Goal: Navigation & Orientation: Find specific page/section

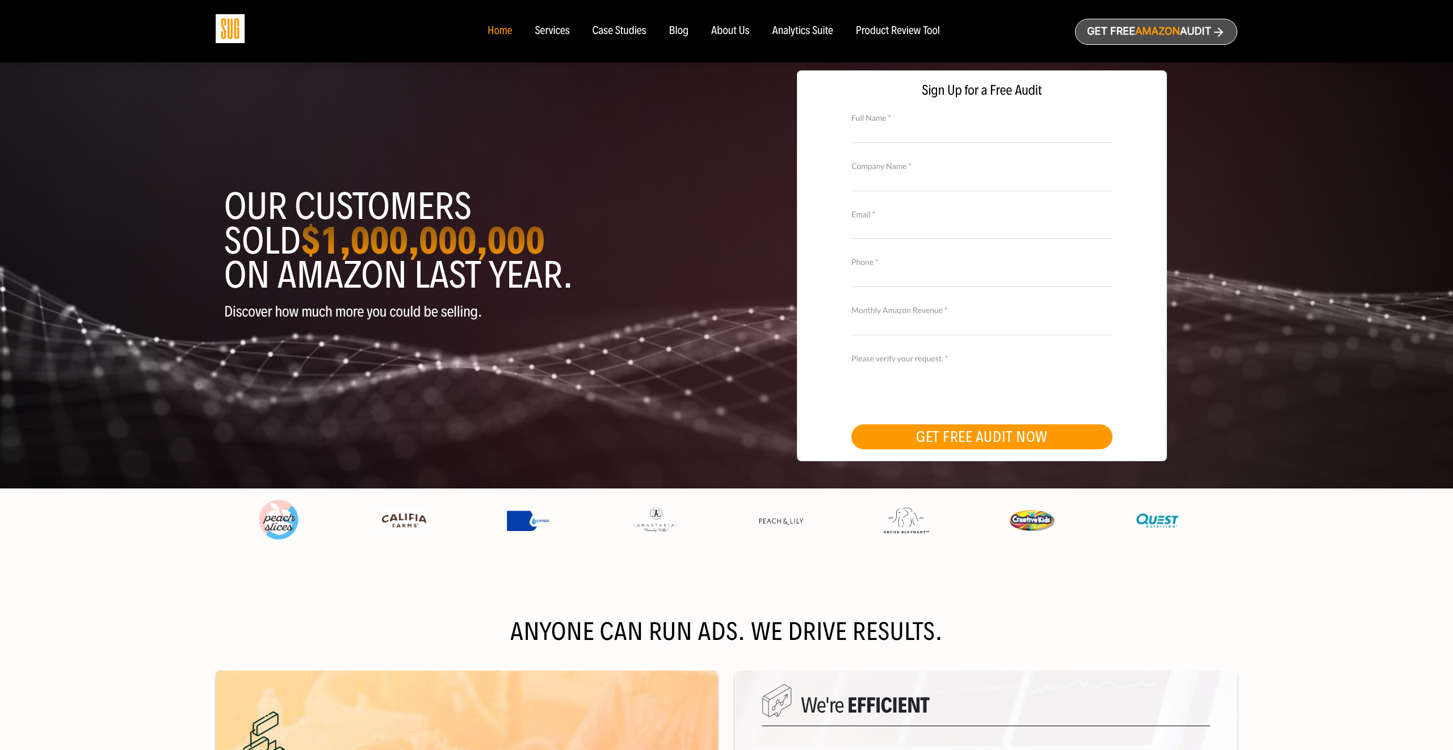
click at [732, 12] on nav "Home Services Case Studies Blog About Us" at bounding box center [726, 31] width 501 height 62
click at [735, 39] on nav "Home Services Case Studies Blog About Us" at bounding box center [726, 31] width 501 height 62
click at [731, 29] on div "About Us" at bounding box center [730, 31] width 39 height 12
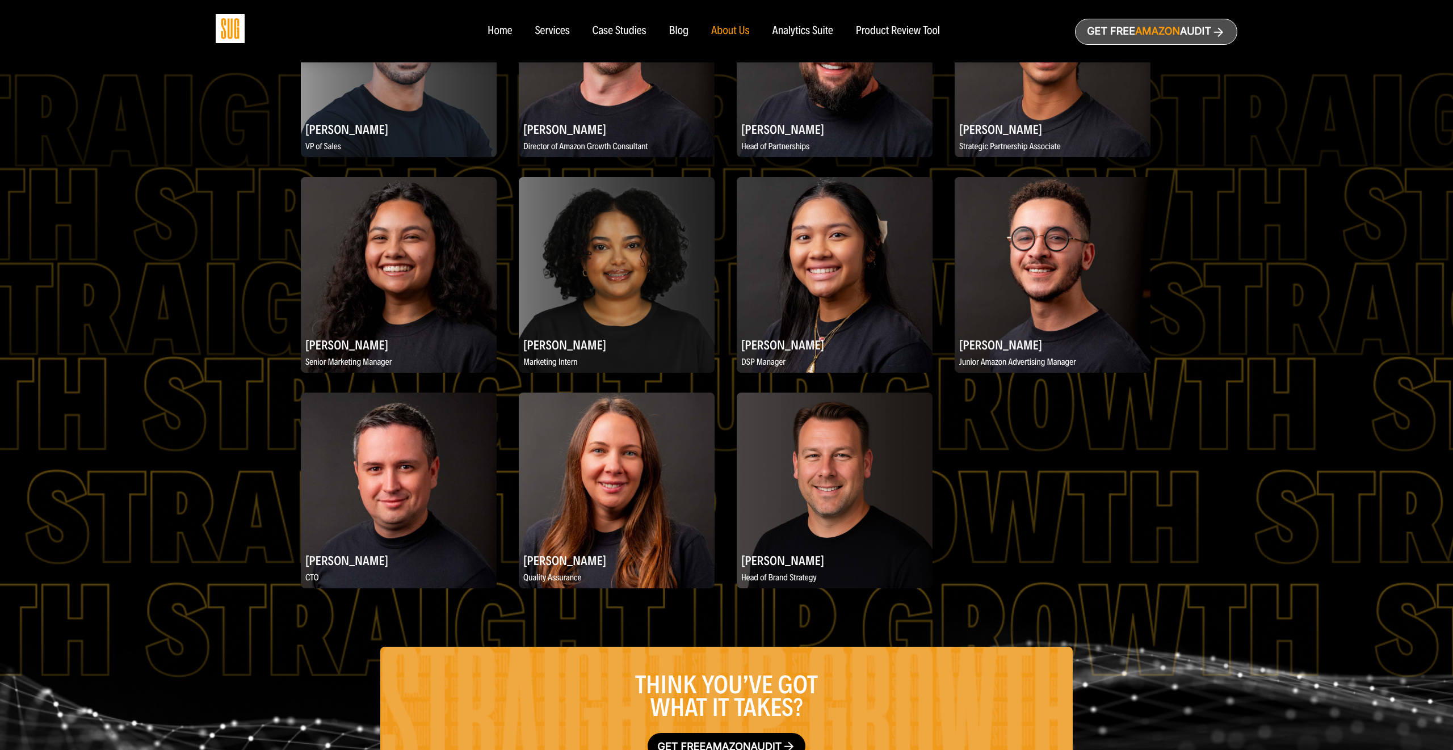
scroll to position [1316, 0]
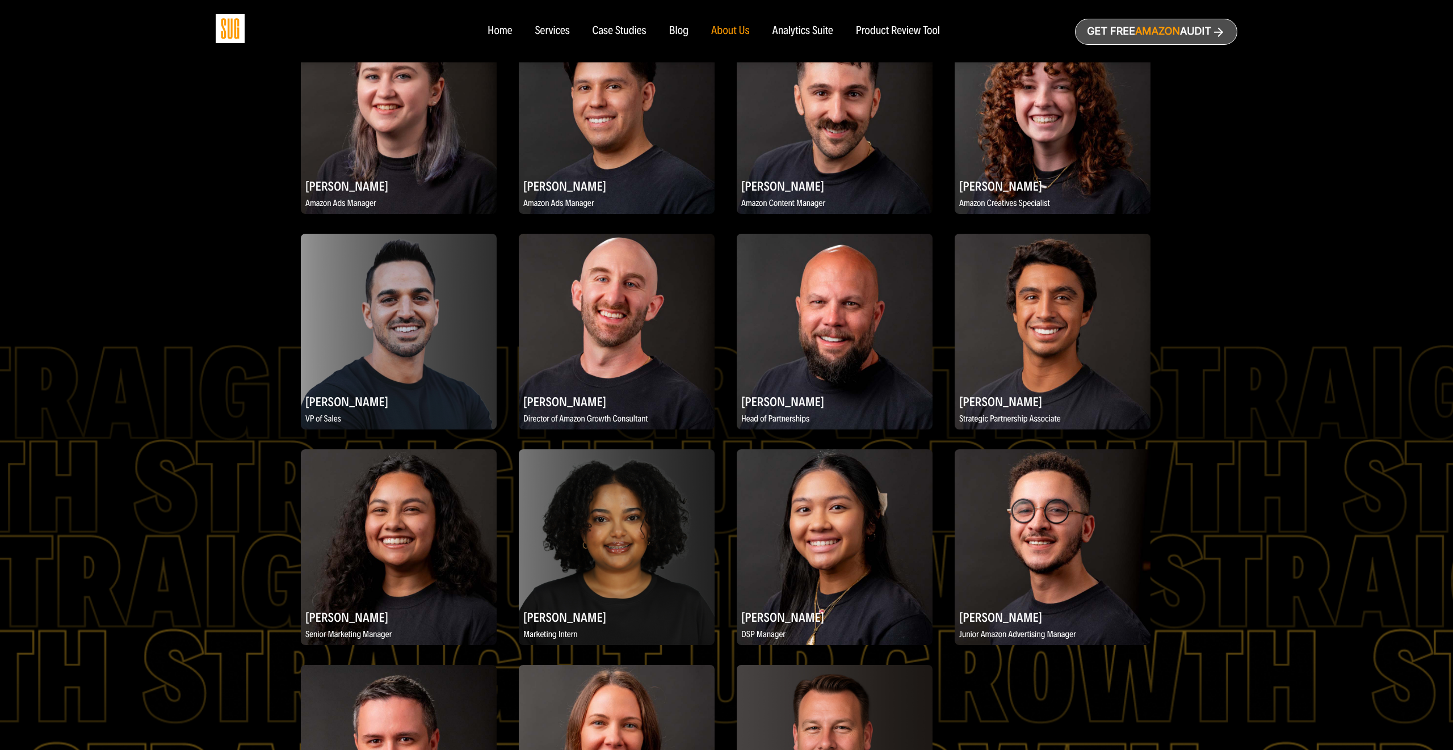
click at [413, 316] on img at bounding box center [399, 332] width 196 height 196
click at [401, 313] on img at bounding box center [399, 332] width 196 height 196
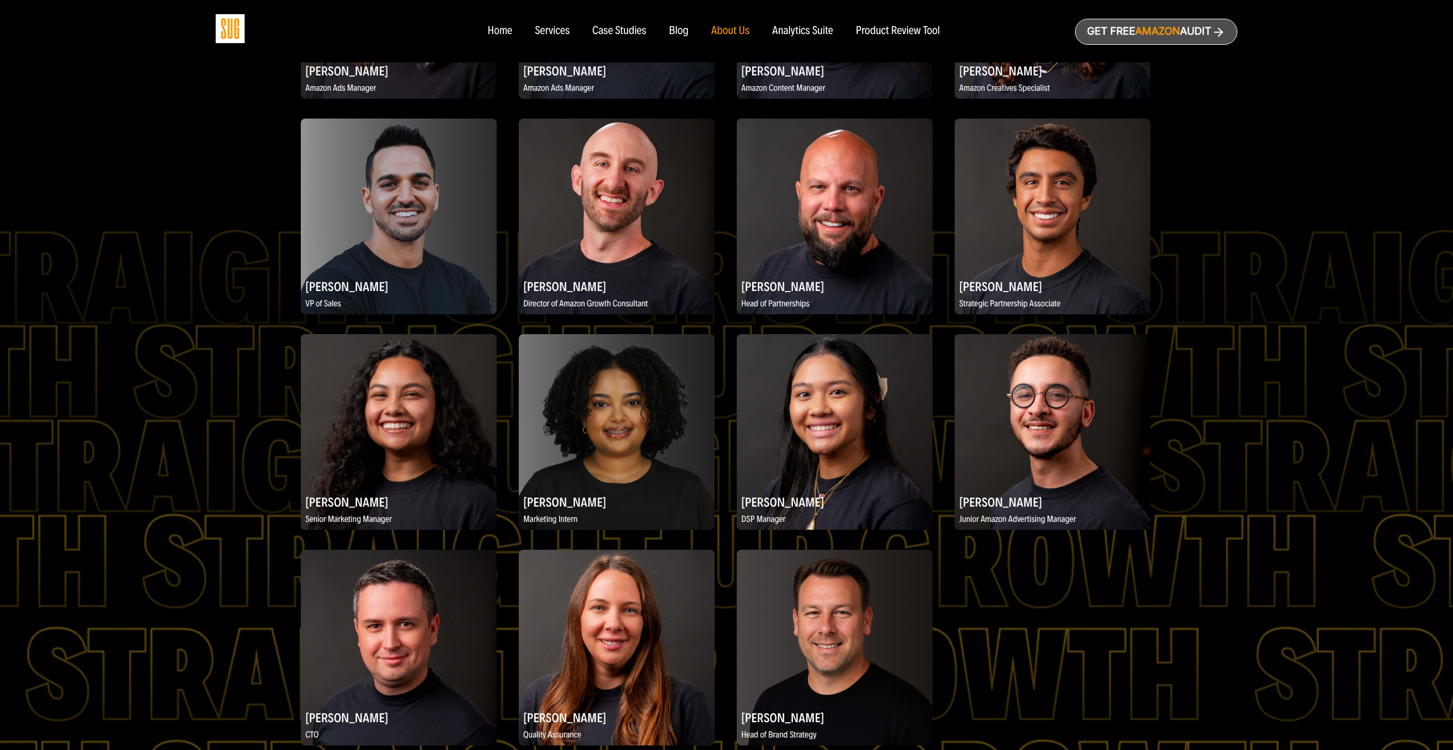
scroll to position [1611, 0]
